Goal: Transaction & Acquisition: Book appointment/travel/reservation

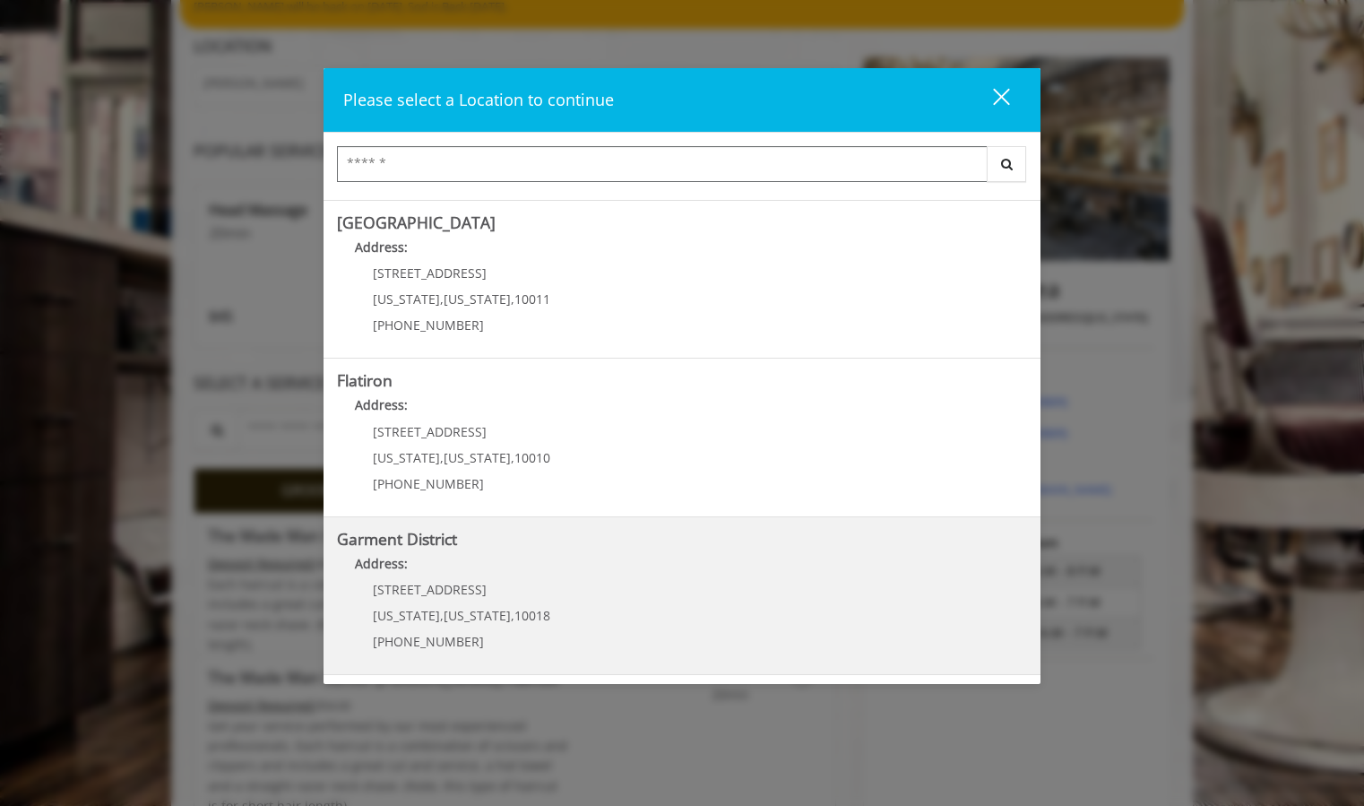
scroll to position [170, 0]
click at [407, 601] on div "1400 Broadway New York , New York , 10018 (212) 997-4247" at bounding box center [448, 622] width 222 height 78
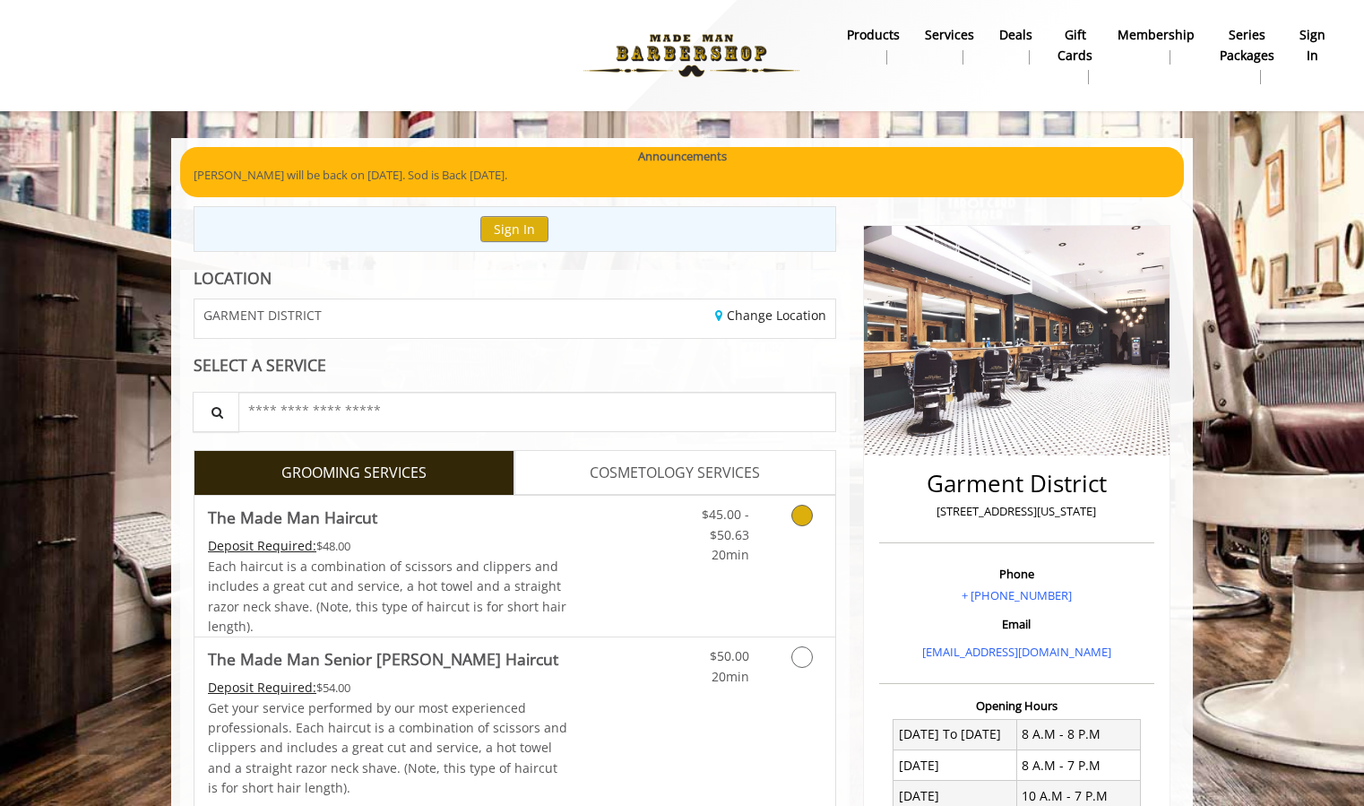
click at [782, 520] on link "Grooming services" at bounding box center [799, 530] width 46 height 69
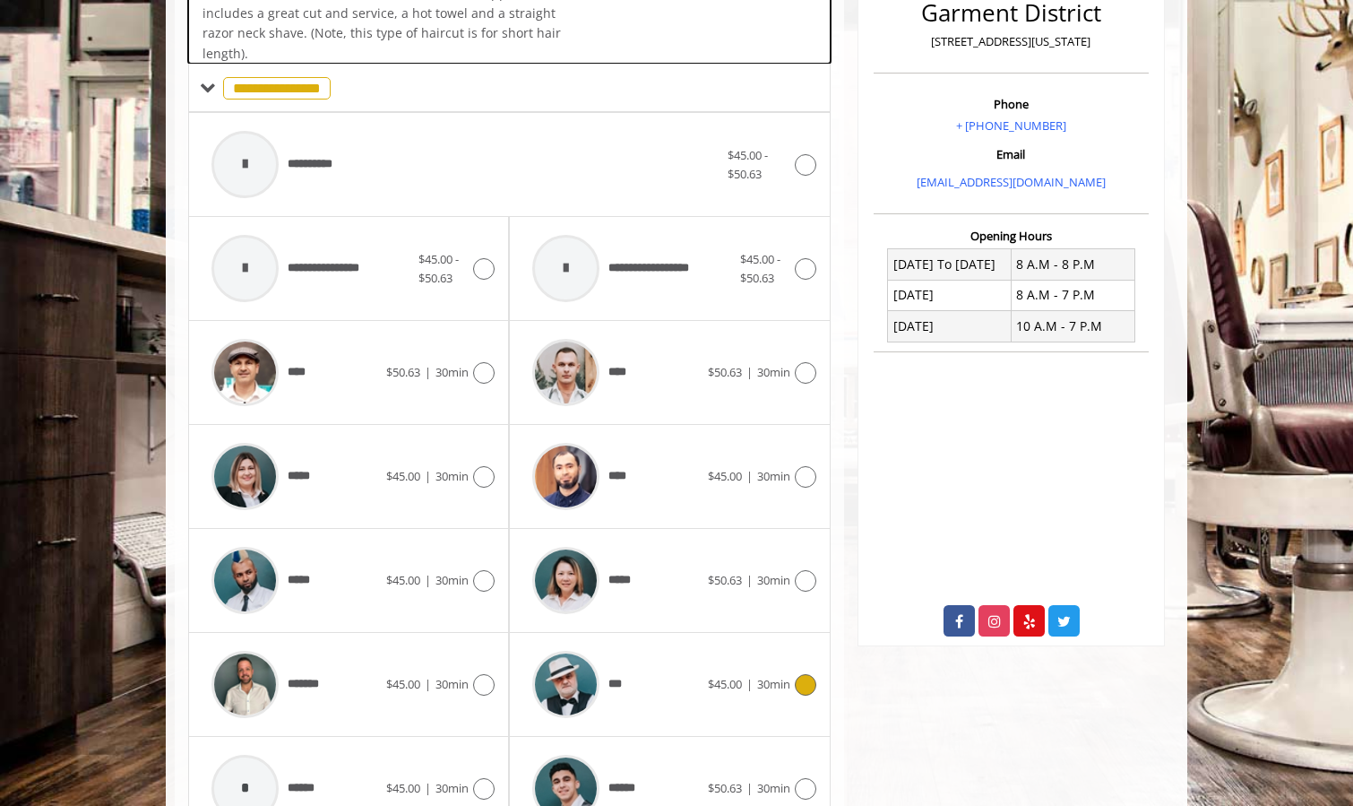
scroll to position [533, 0]
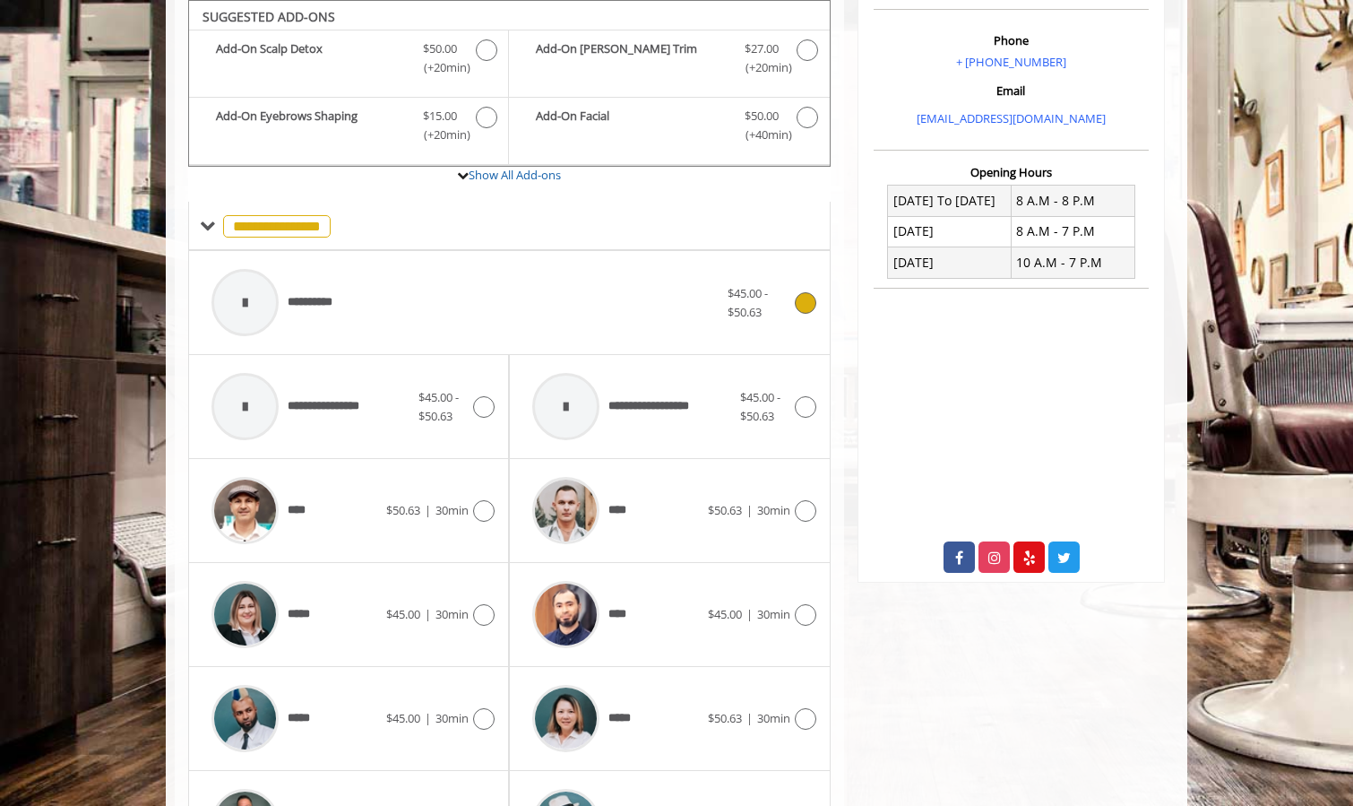
click at [322, 307] on span "**********" at bounding box center [318, 302] width 61 height 19
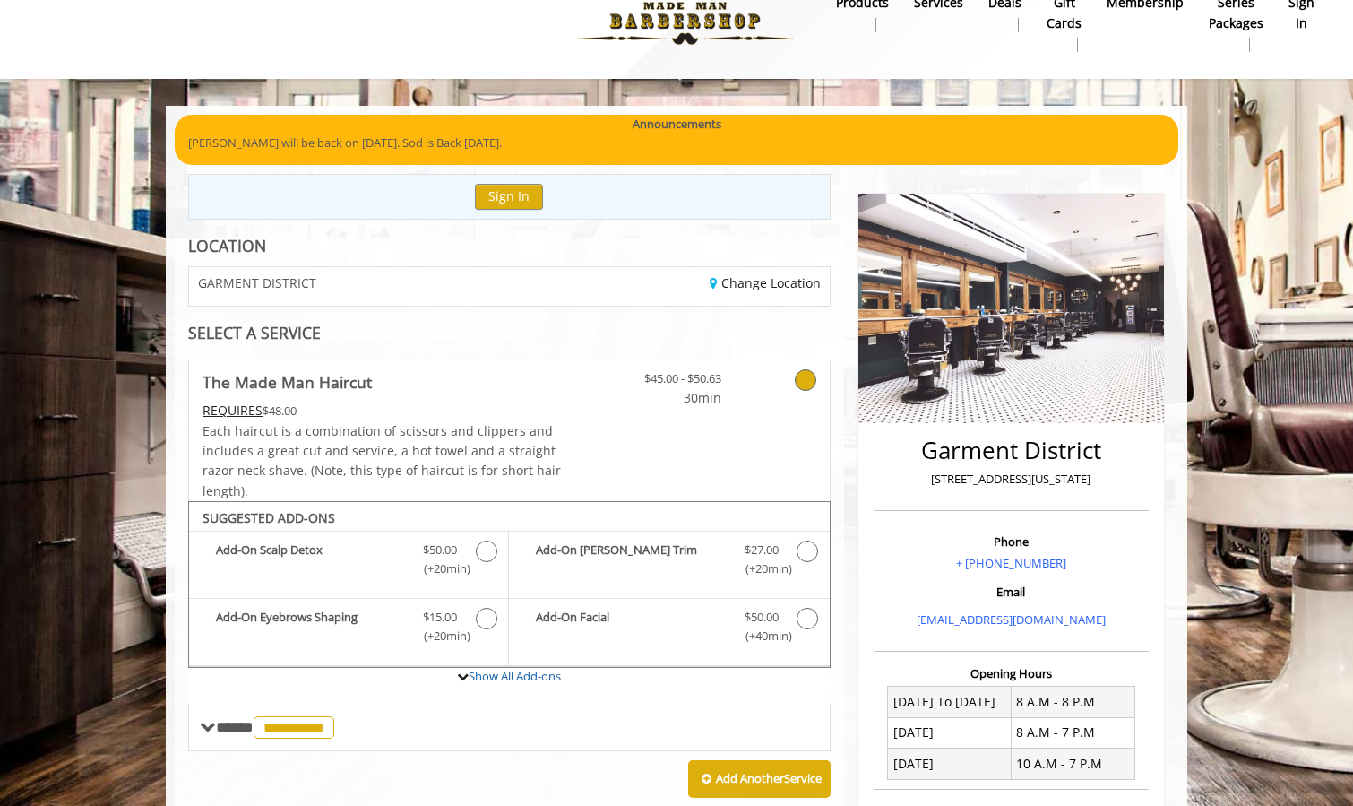
scroll to position [22, 0]
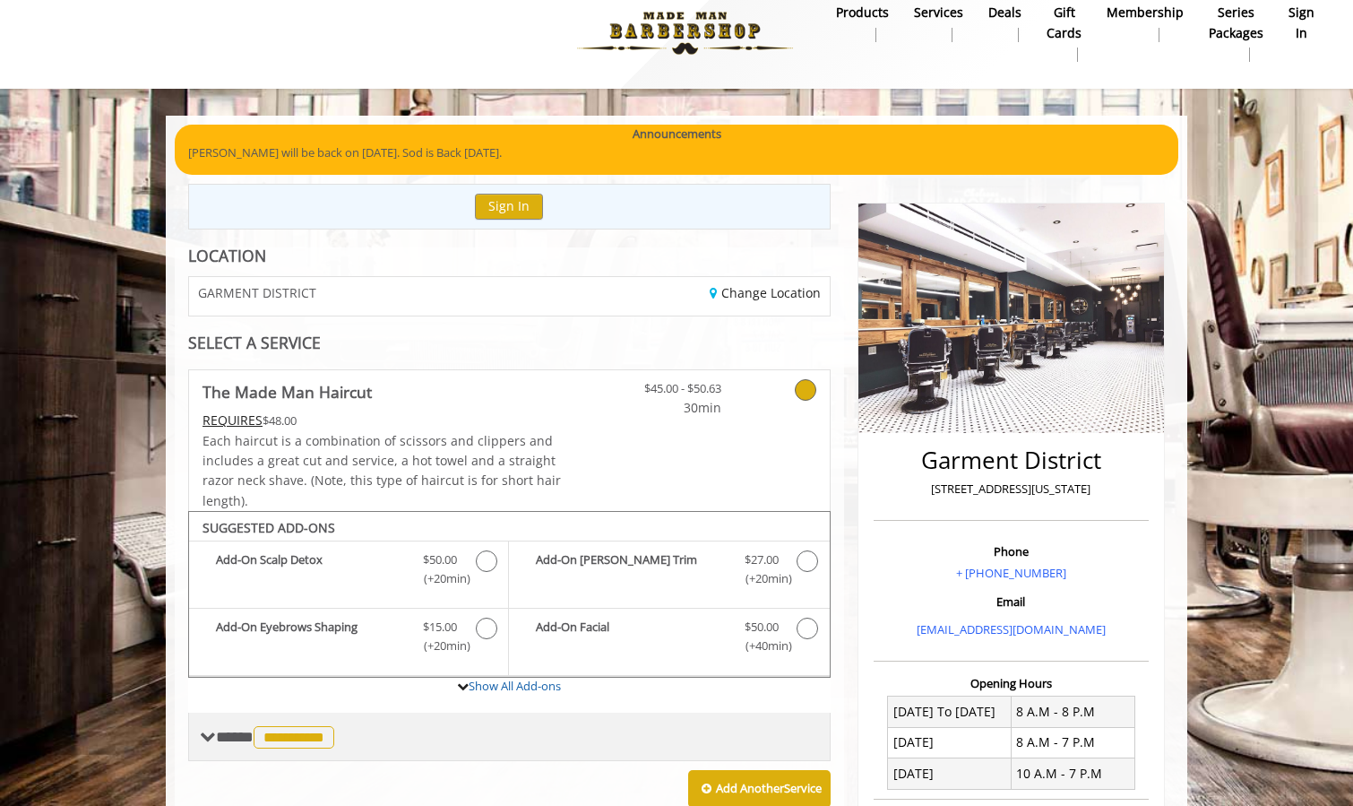
click at [334, 734] on span "**********" at bounding box center [294, 737] width 81 height 22
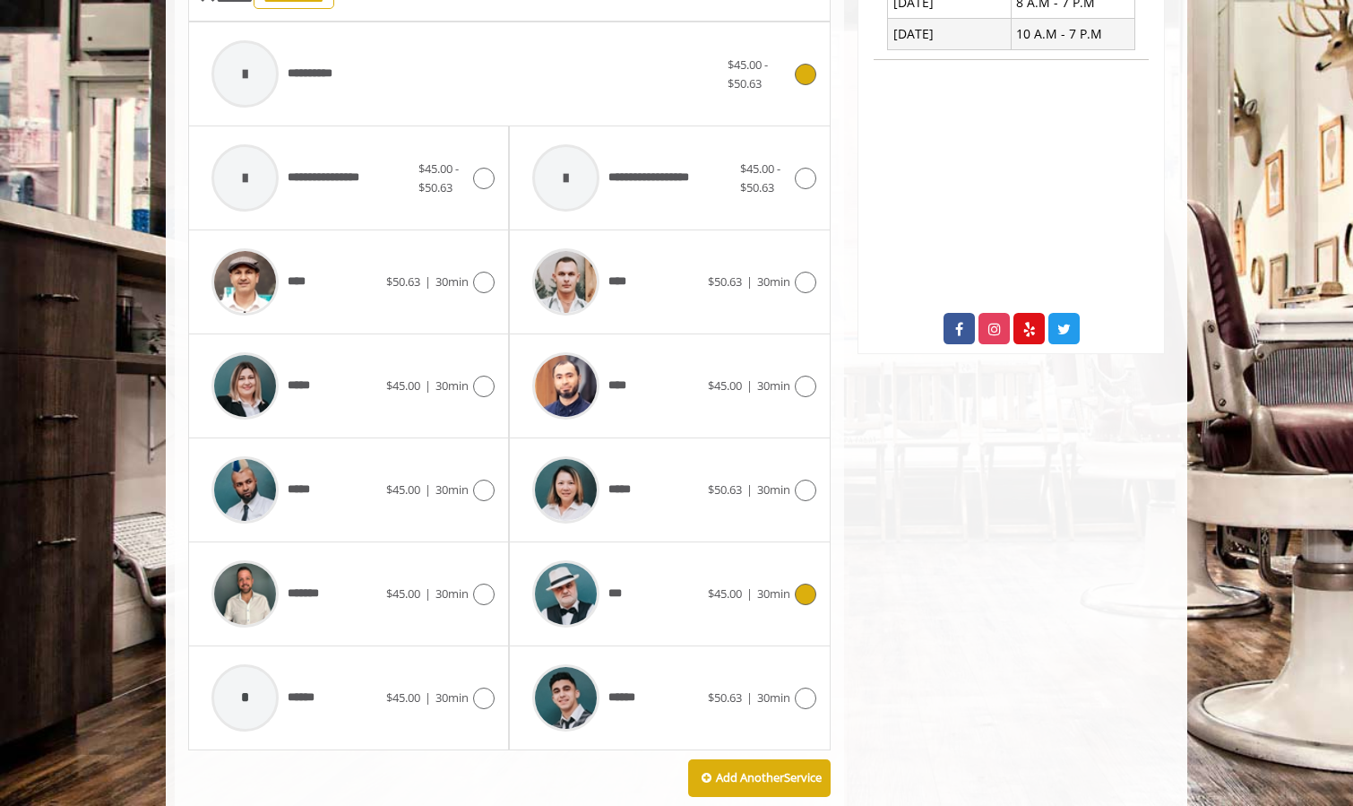
scroll to position [849, 0]
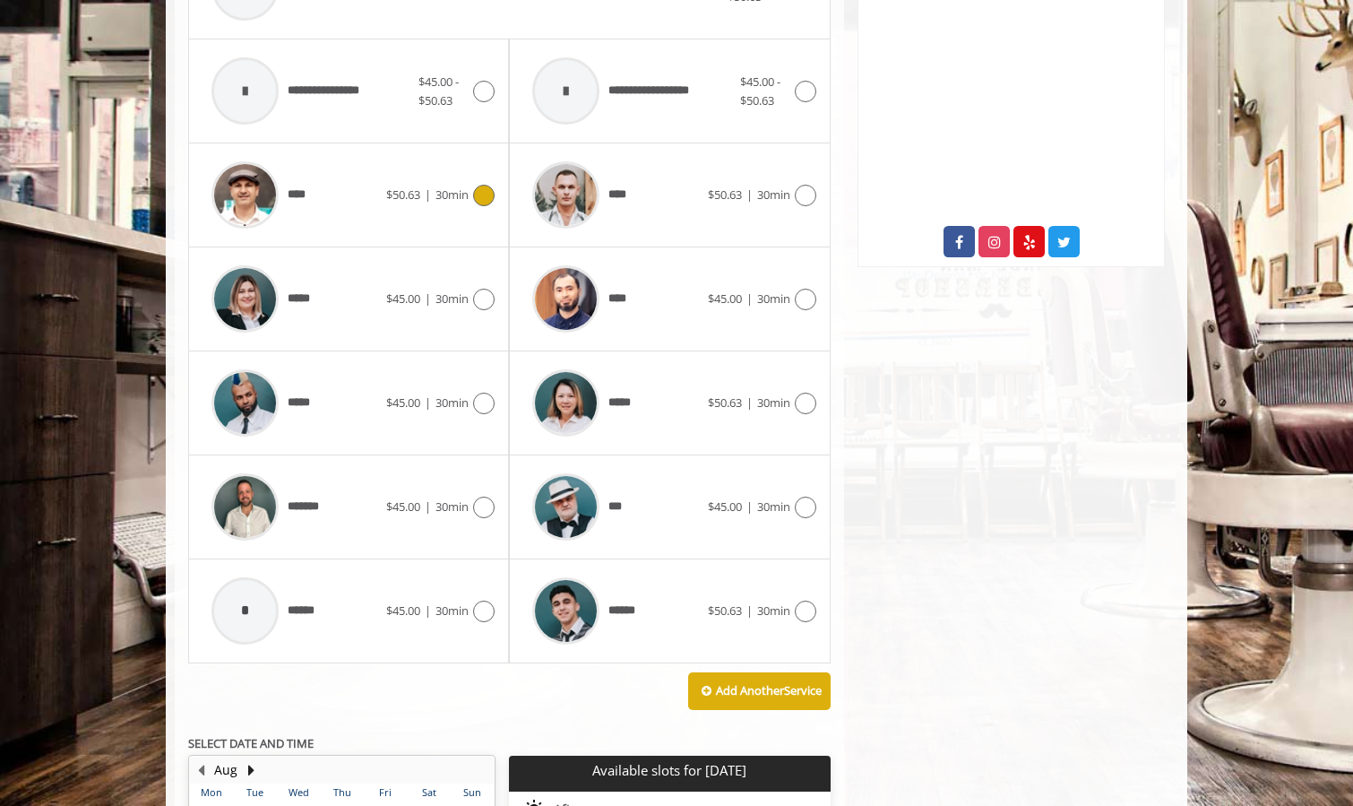
click at [480, 190] on icon at bounding box center [484, 196] width 22 height 22
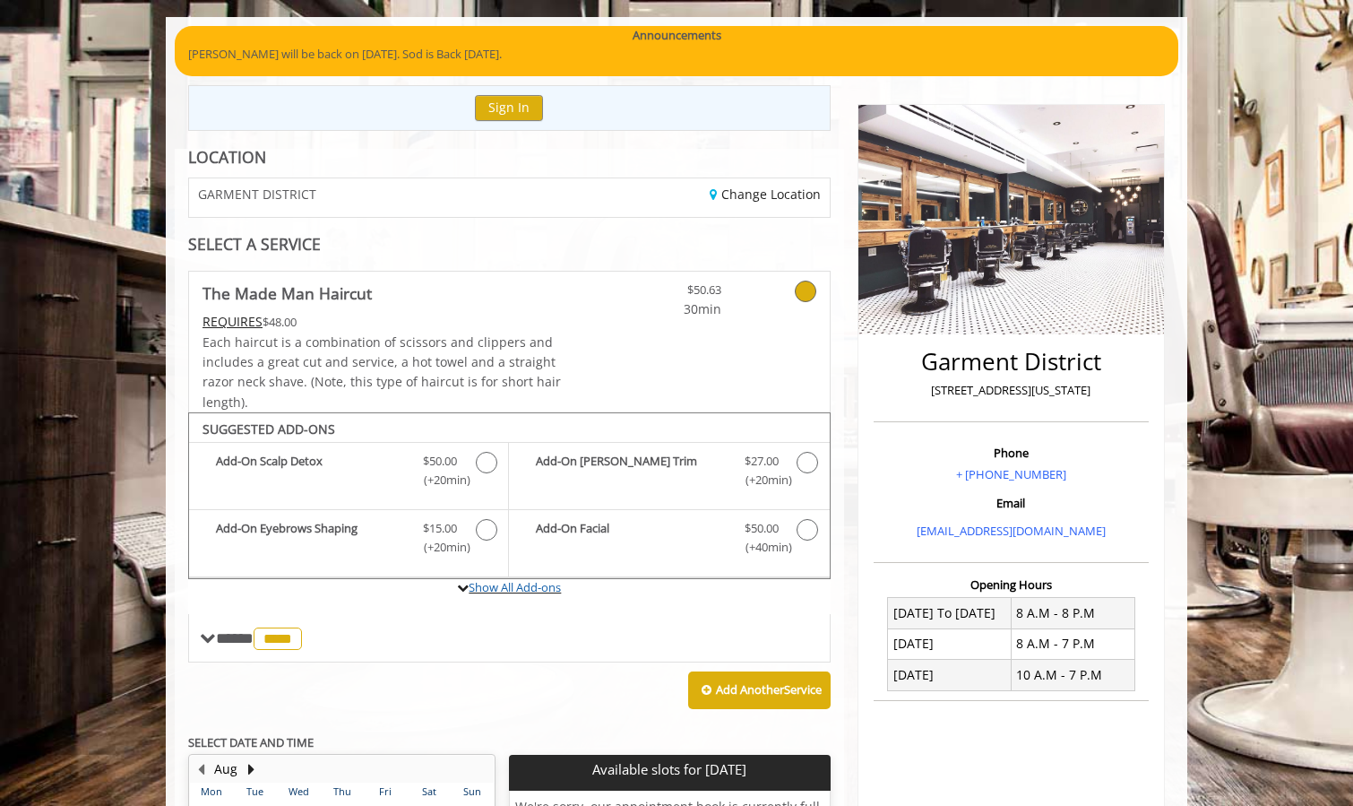
scroll to position [0, 0]
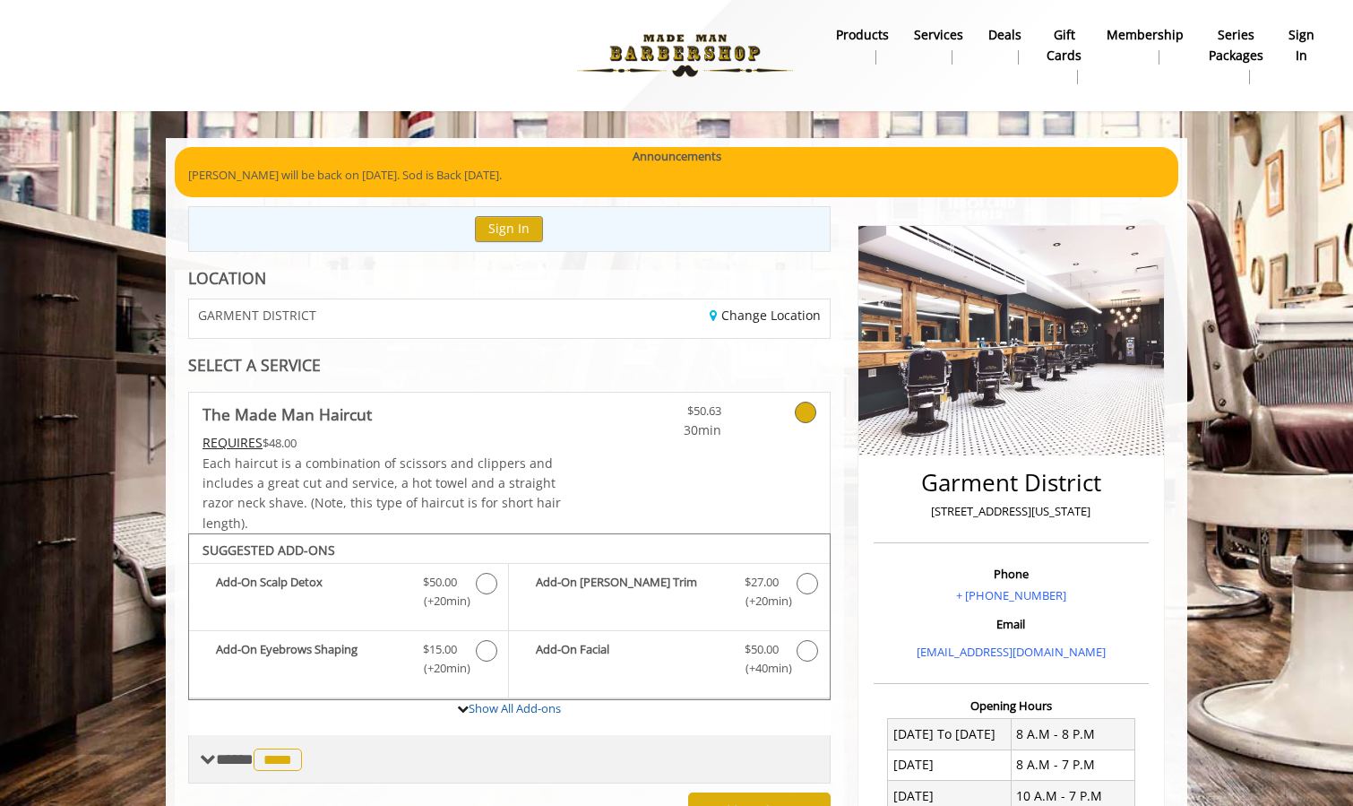
click at [302, 764] on span "****" at bounding box center [278, 759] width 48 height 22
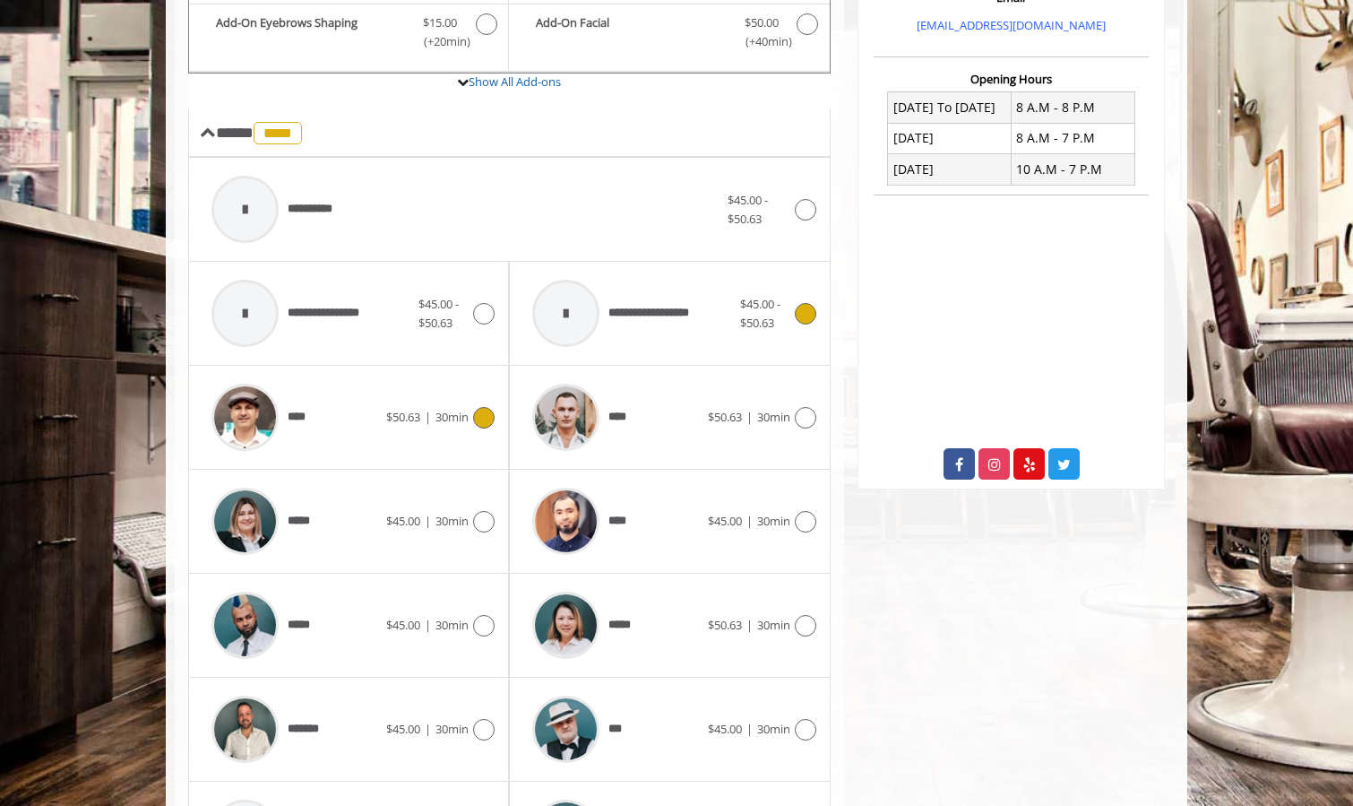
scroll to position [635, 0]
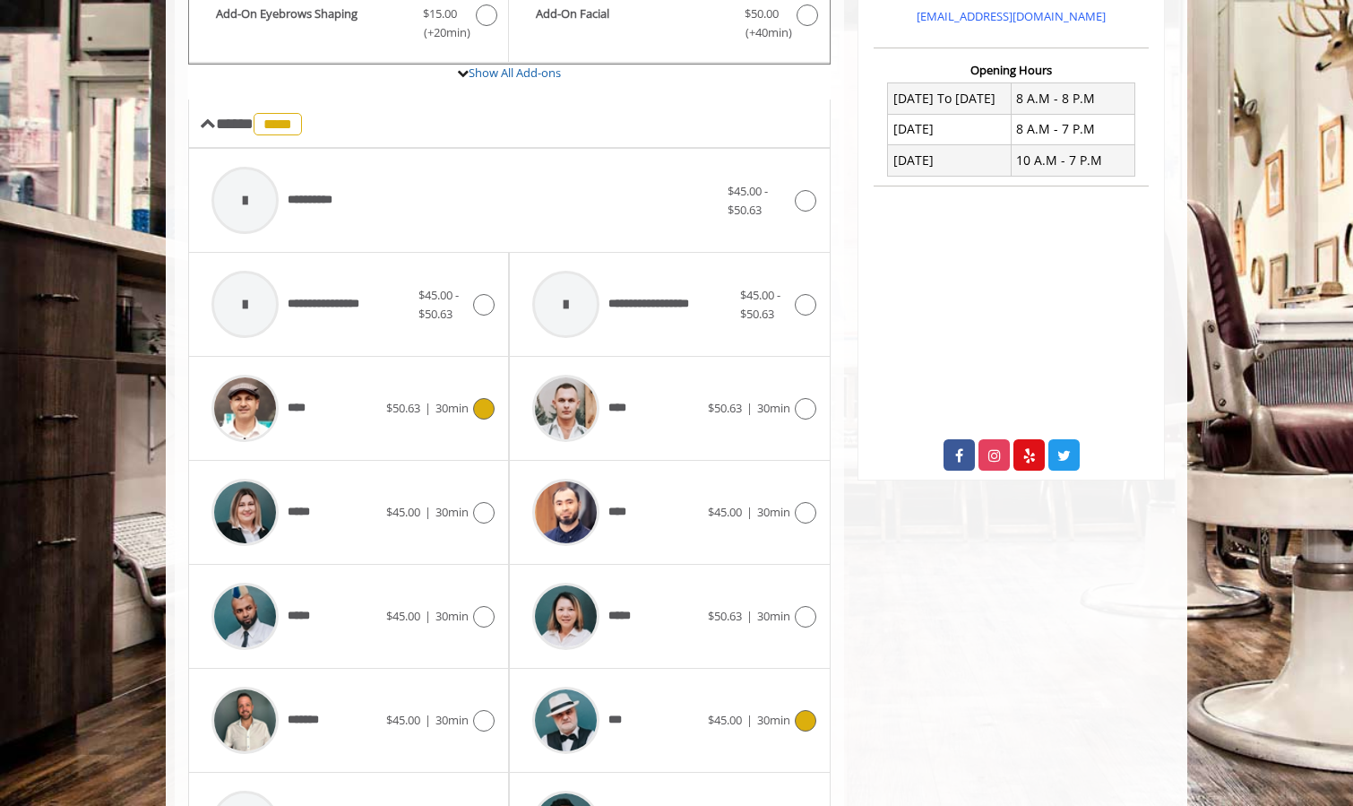
click at [803, 716] on icon at bounding box center [806, 721] width 22 height 22
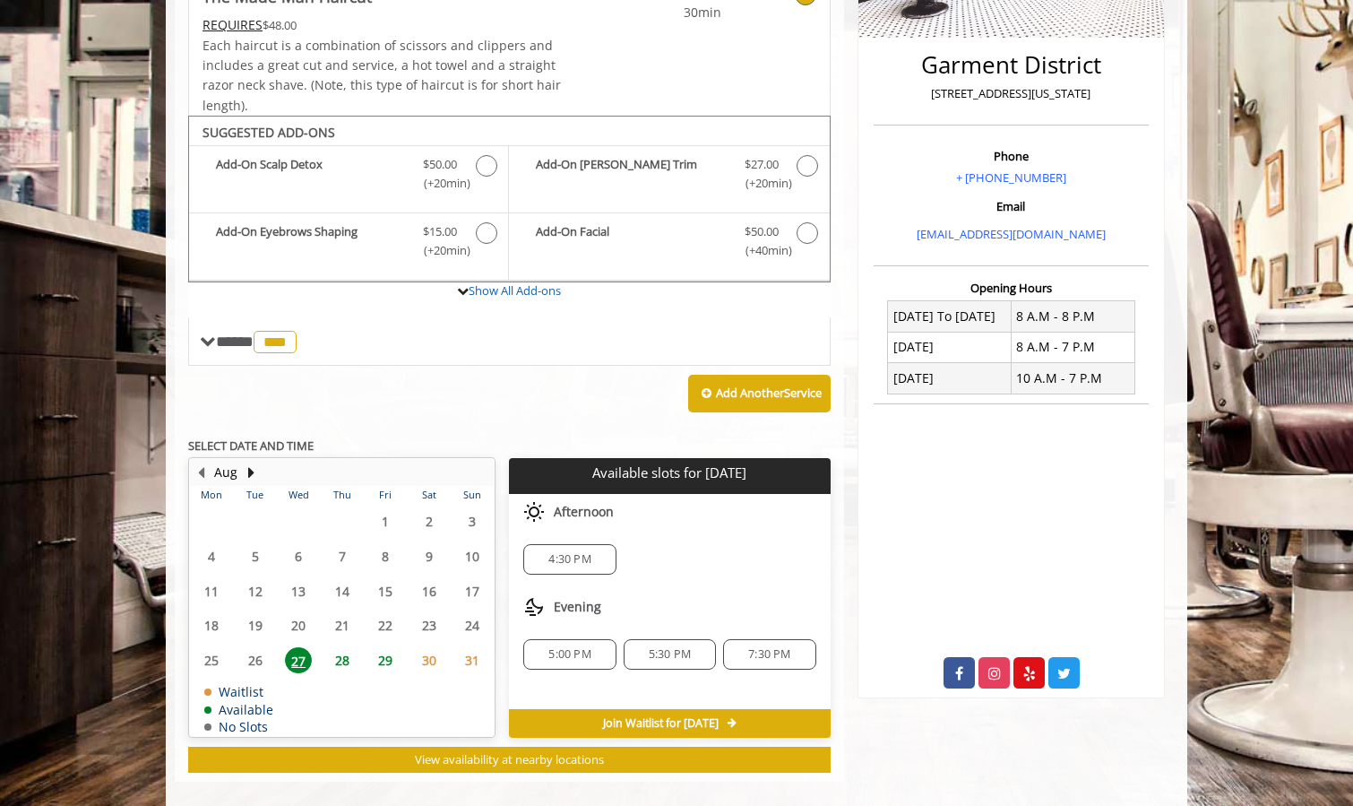
scroll to position [437, 0]
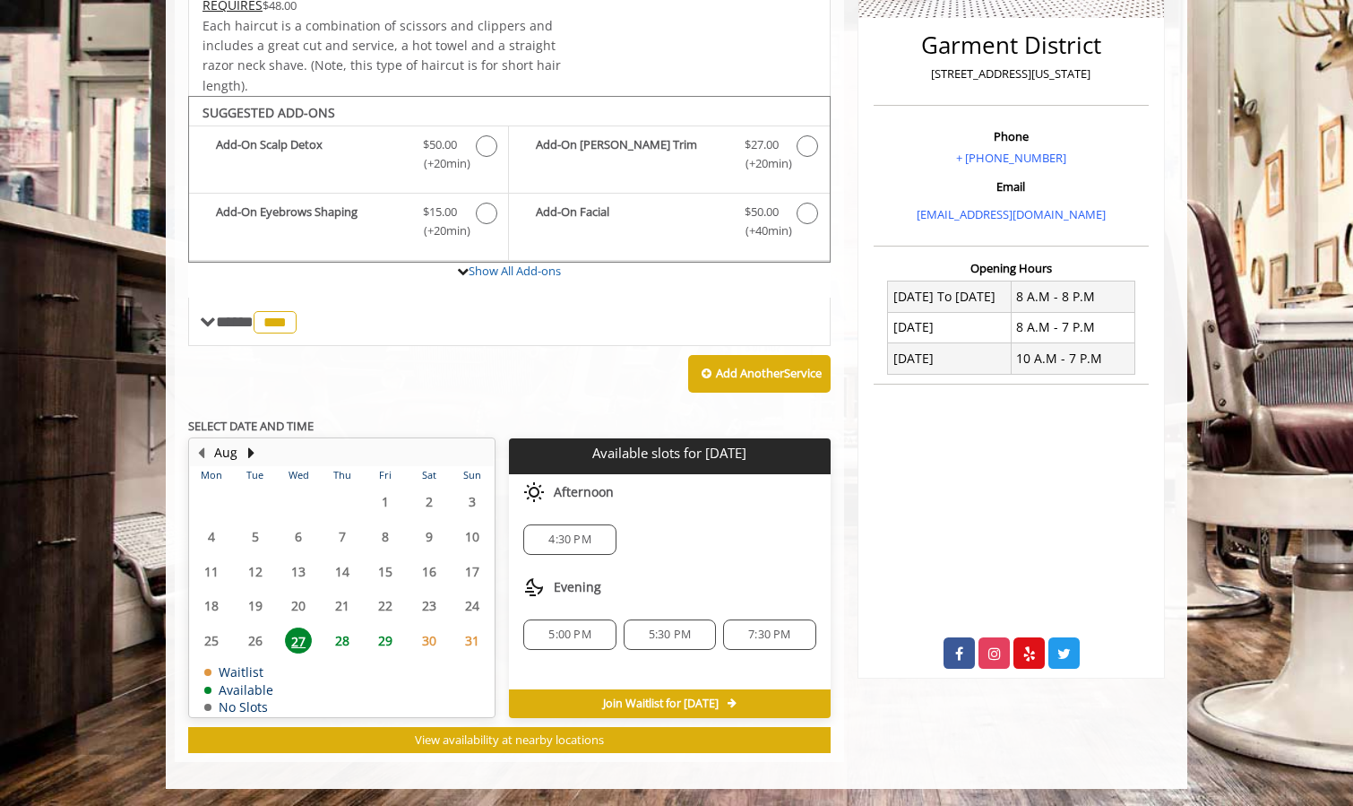
click at [345, 644] on span "28" at bounding box center [342, 640] width 27 height 26
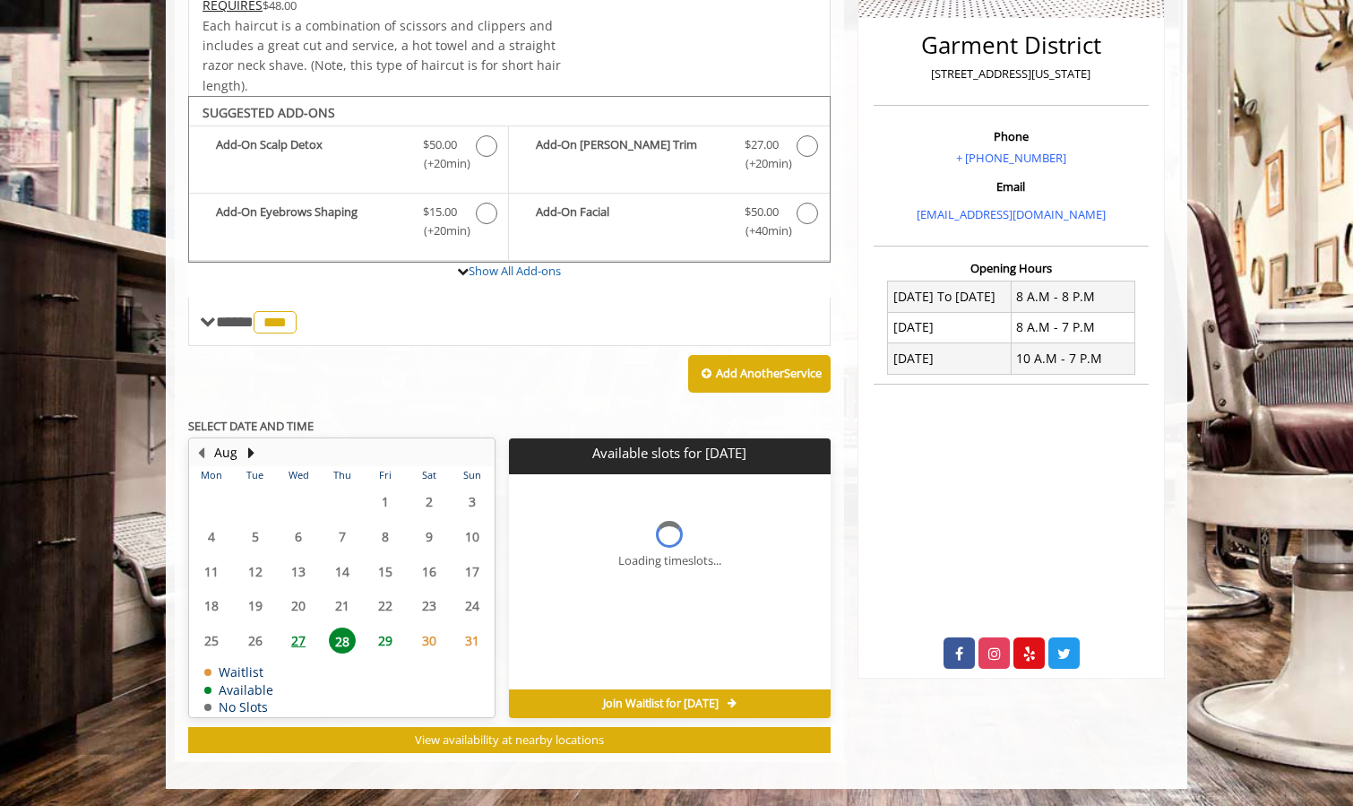
scroll to position [464, 0]
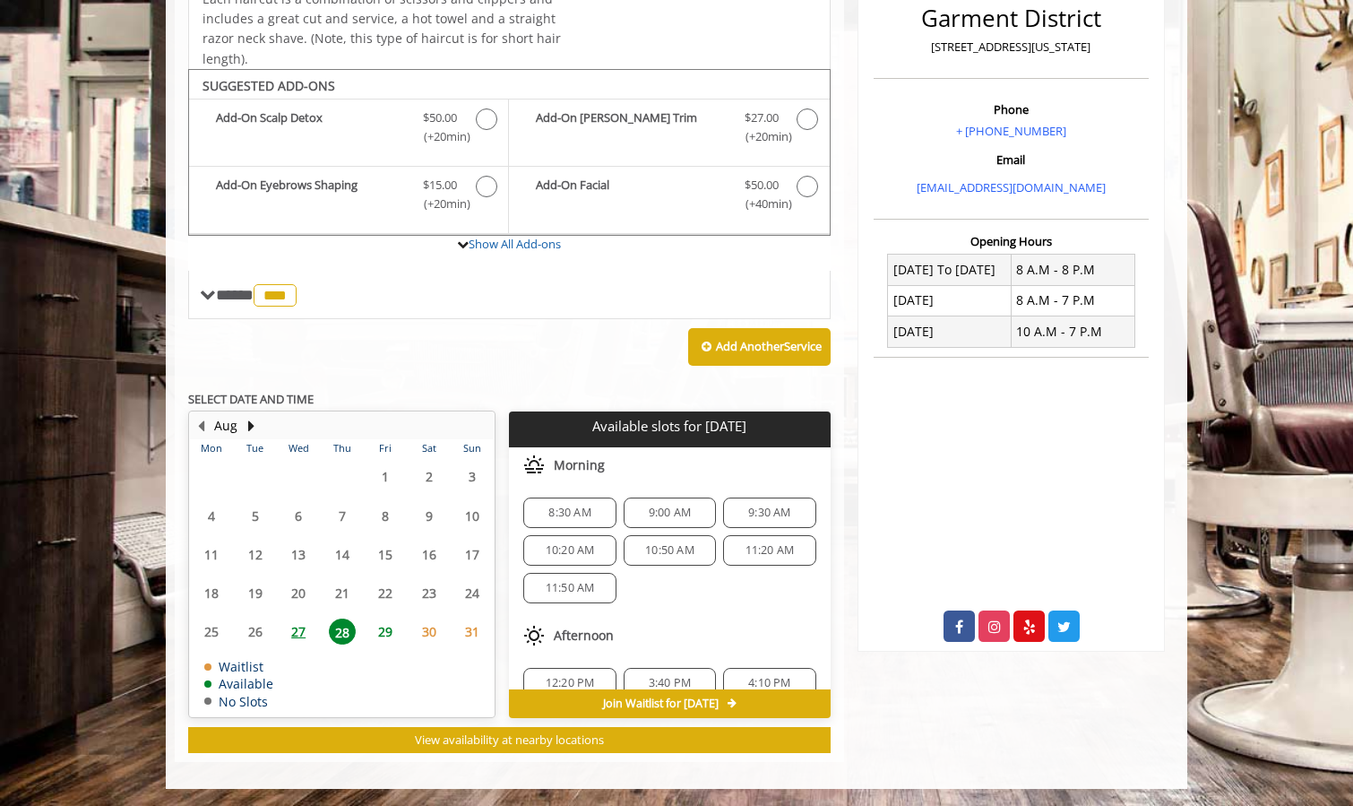
click at [670, 516] on span "9:00 AM" at bounding box center [670, 512] width 42 height 14
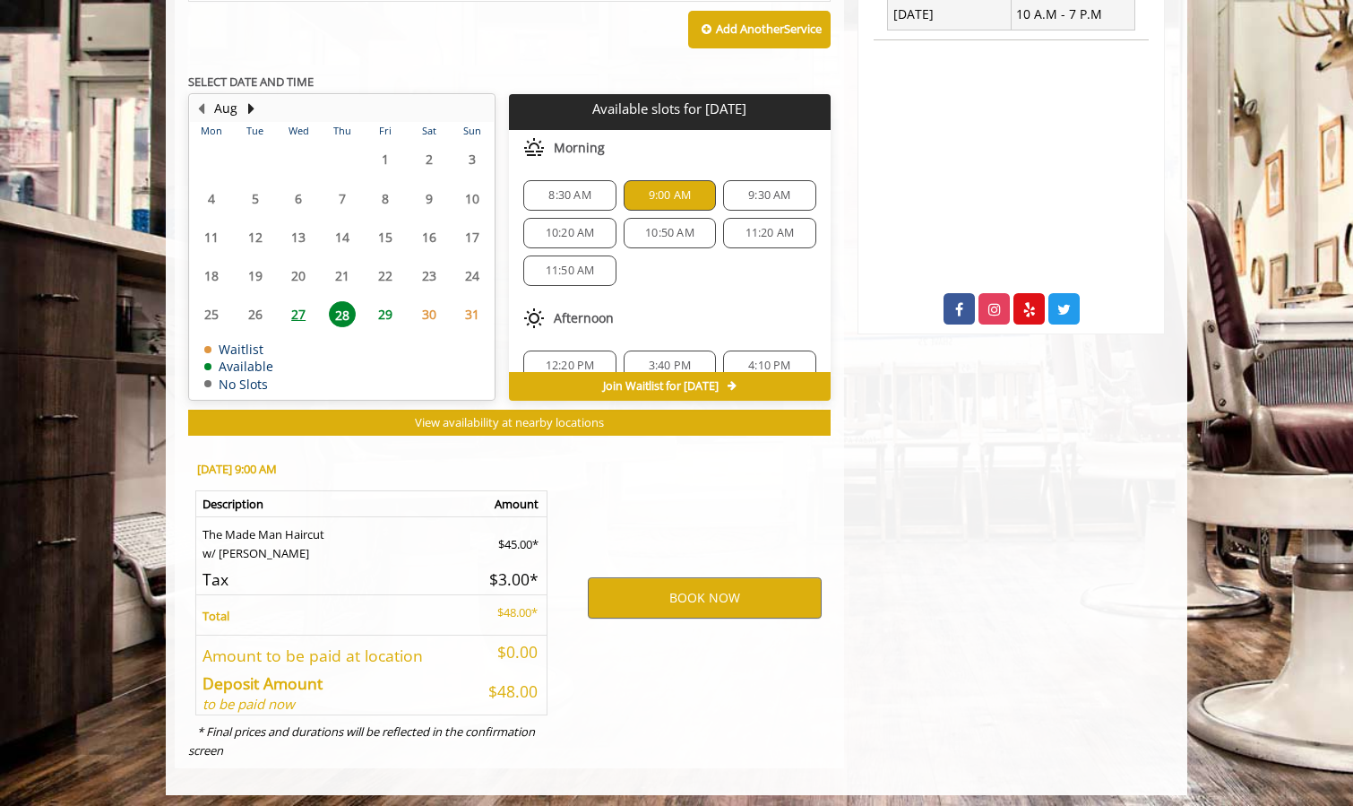
scroll to position [788, 0]
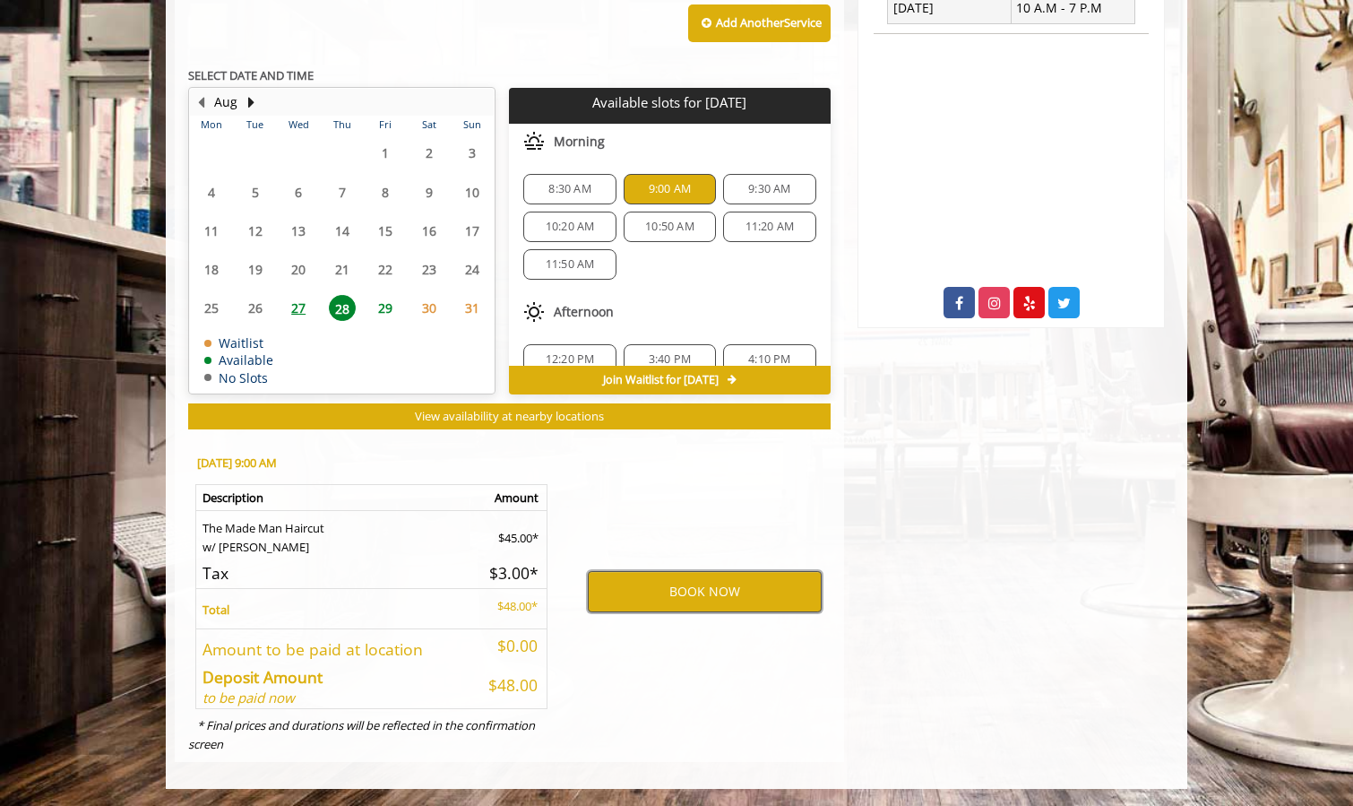
click at [709, 589] on button "BOOK NOW" at bounding box center [705, 591] width 234 height 41
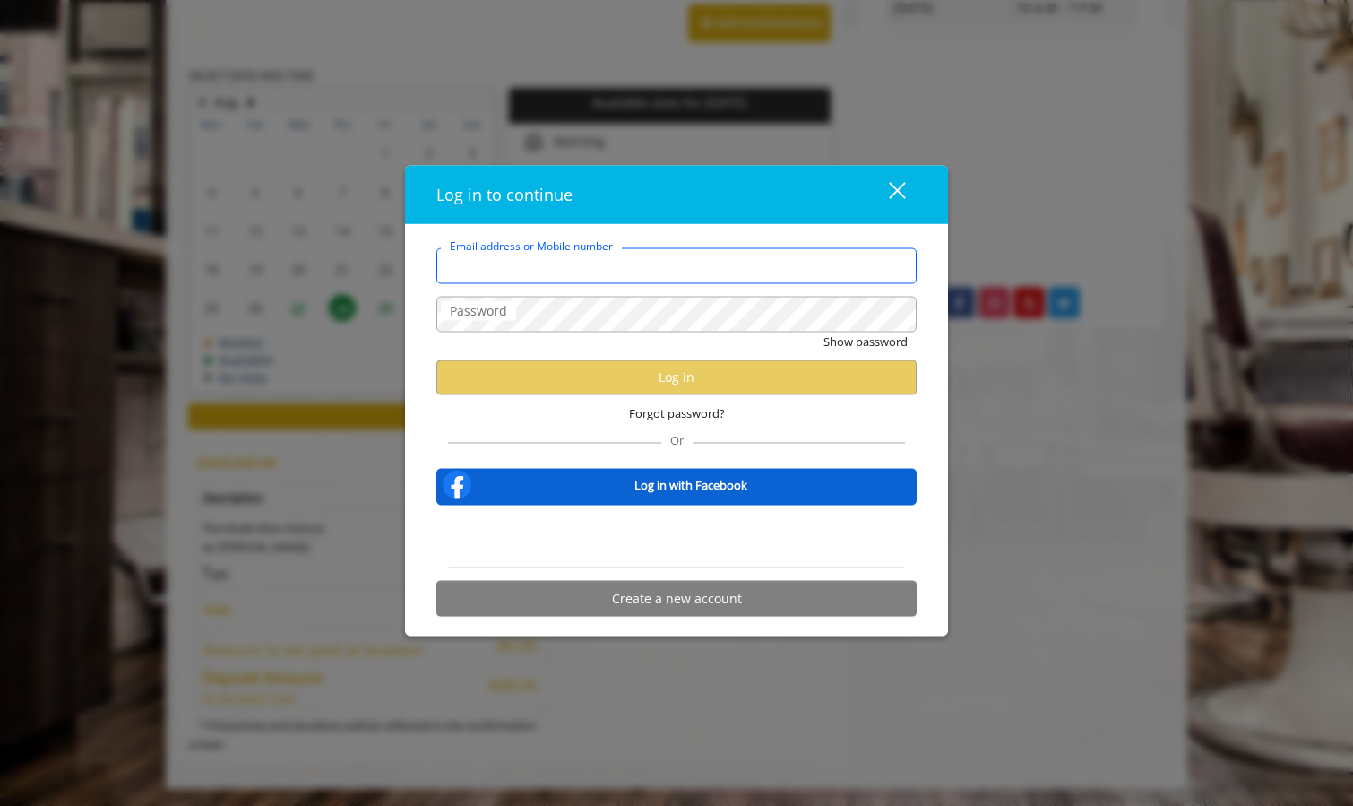
type input "**********"
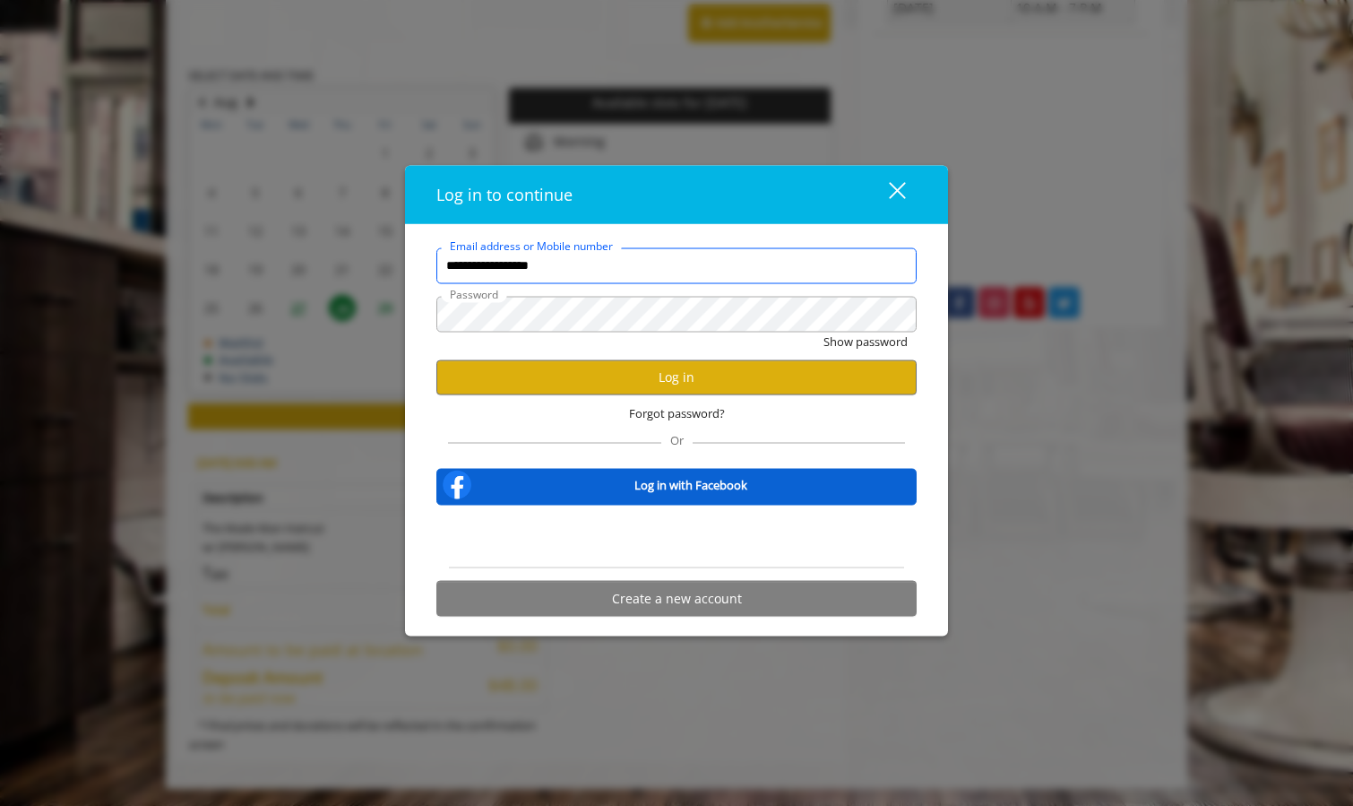
scroll to position [0, 0]
click at [704, 370] on button "Log in" at bounding box center [676, 376] width 480 height 35
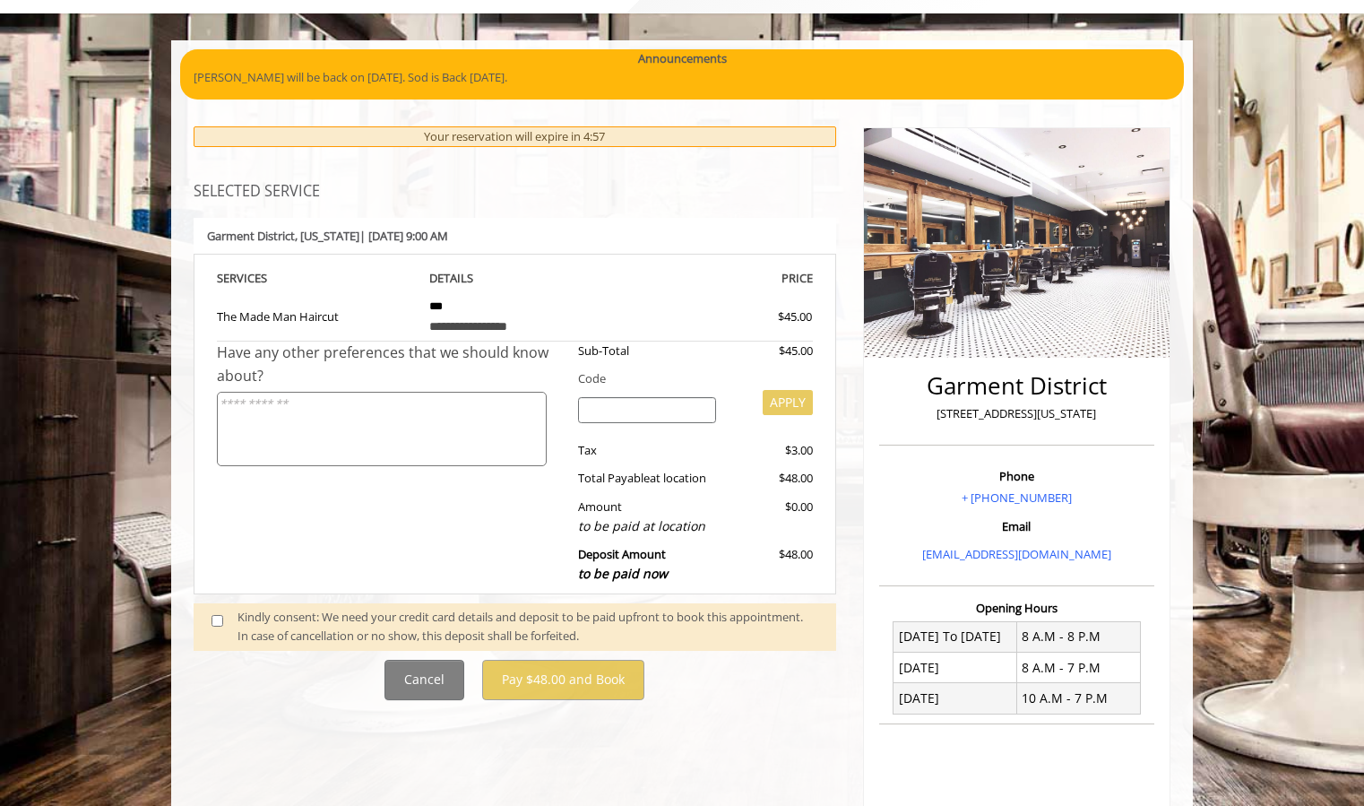
scroll to position [96, 0]
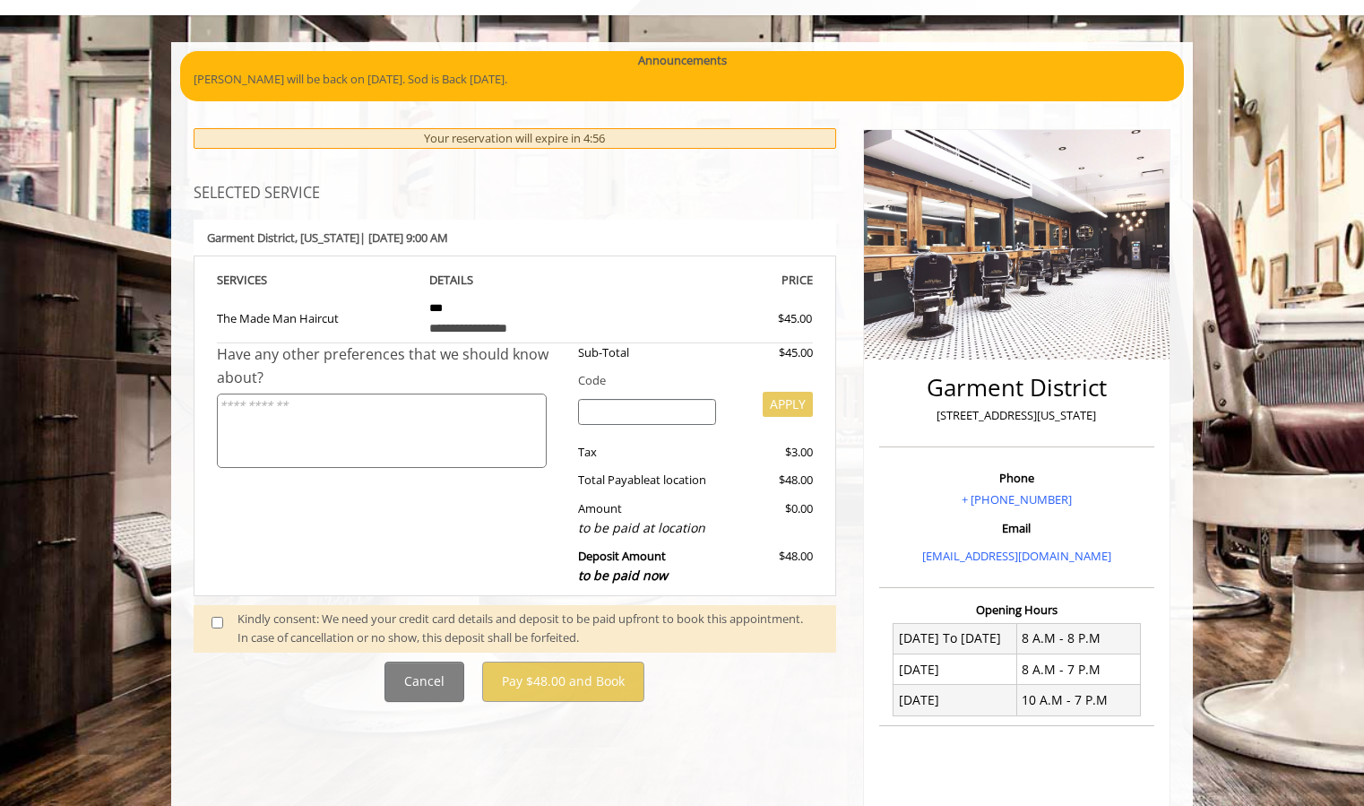
click at [281, 629] on div "Kindly consent: We need your credit card details and deposit to be paid upfront…" at bounding box center [528, 628] width 581 height 38
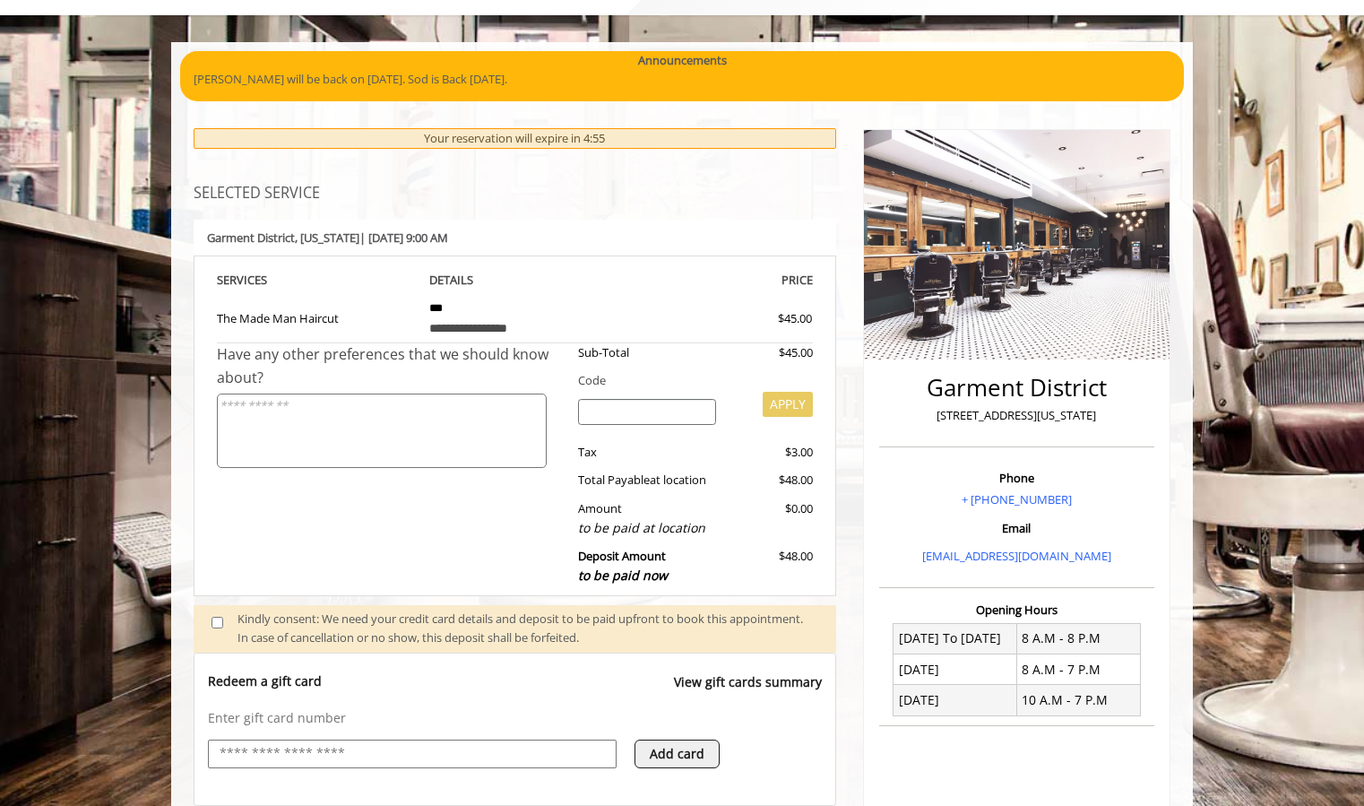
scroll to position [435, 0]
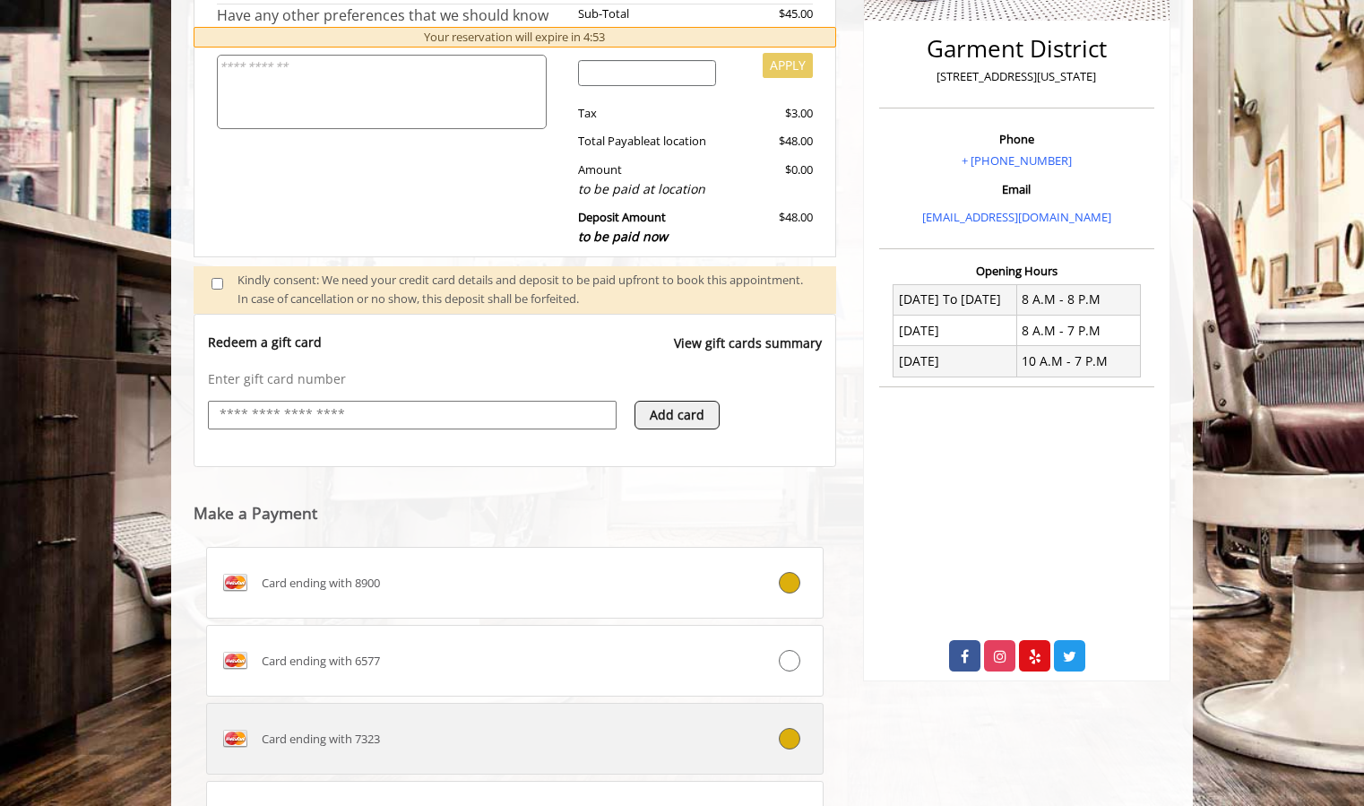
click at [480, 728] on div "Card ending with 7323" at bounding box center [463, 738] width 513 height 29
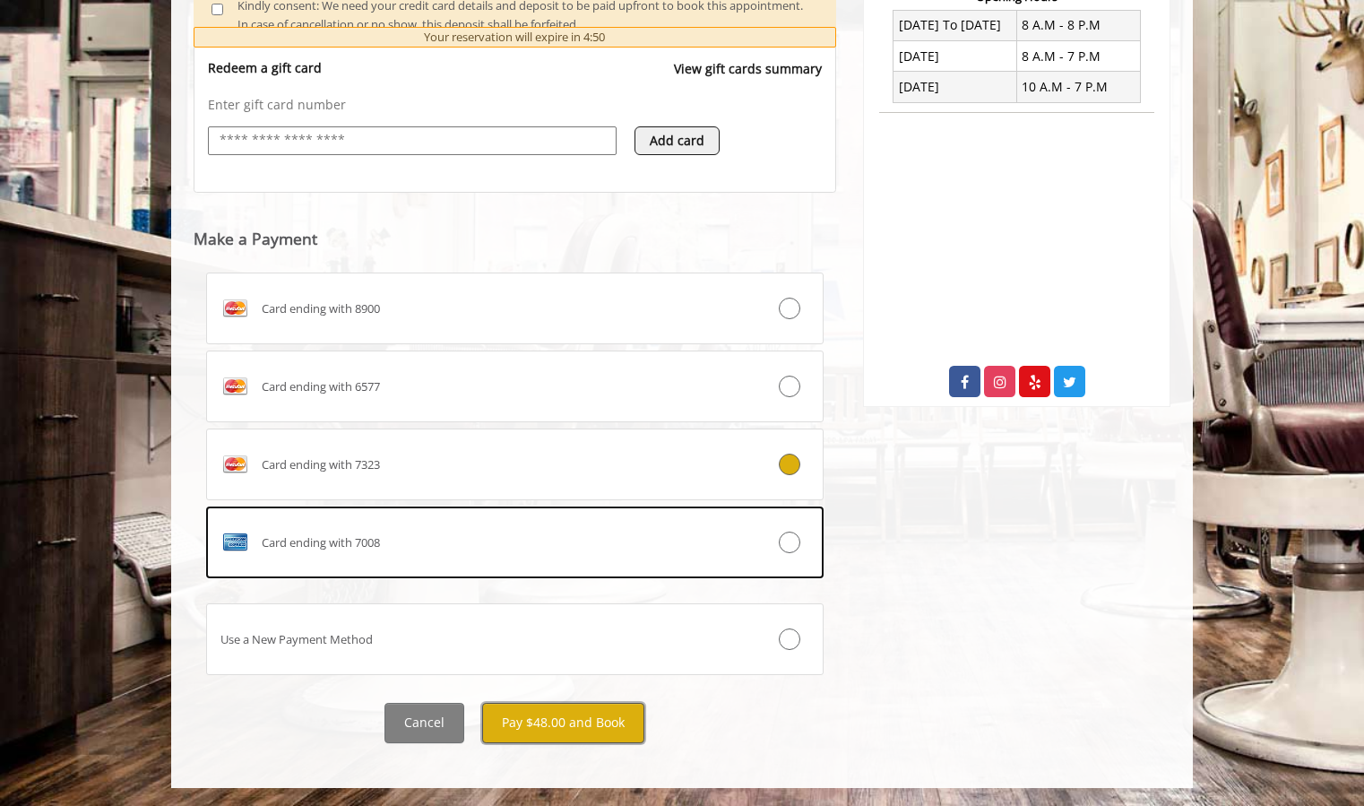
click at [568, 729] on button "Pay $48.00 and Book" at bounding box center [563, 723] width 162 height 40
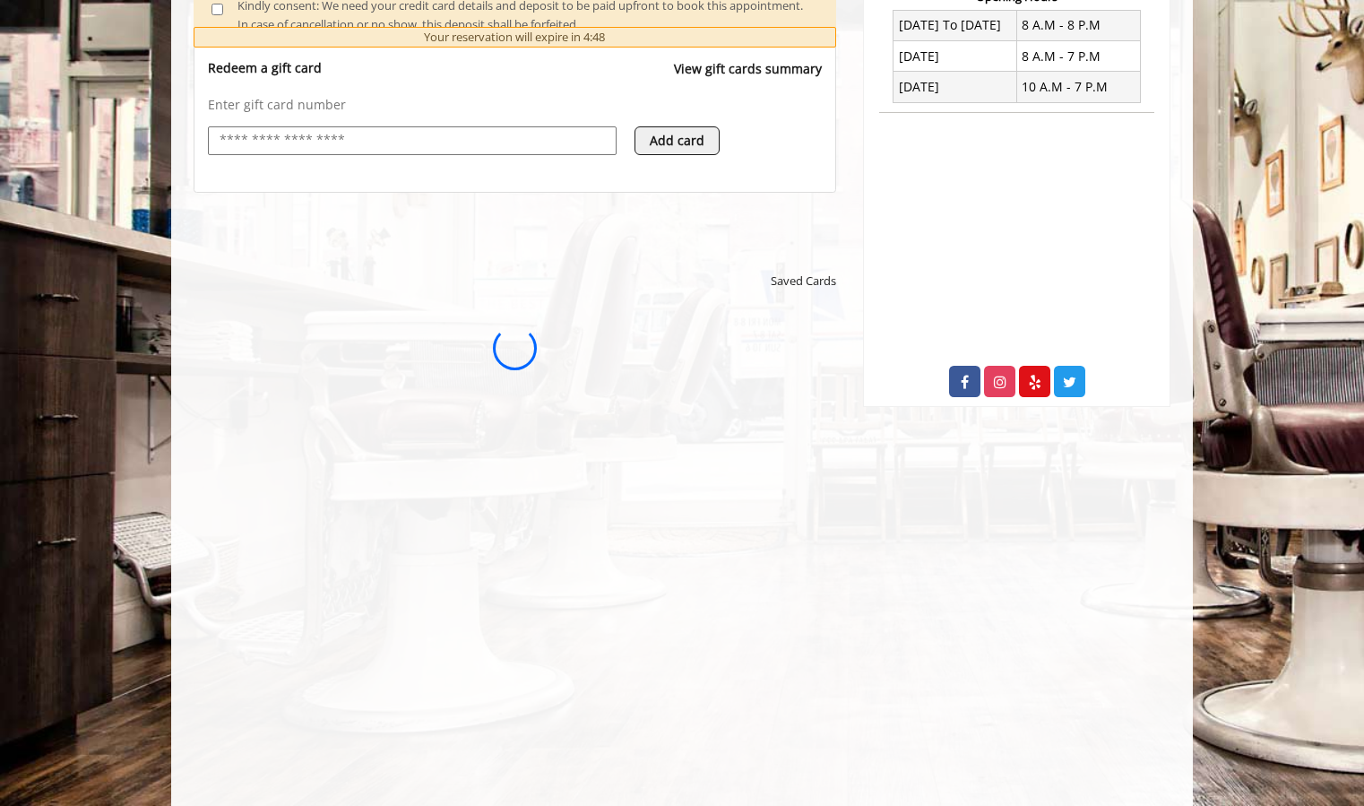
scroll to position [0, 0]
